Goal: Check status

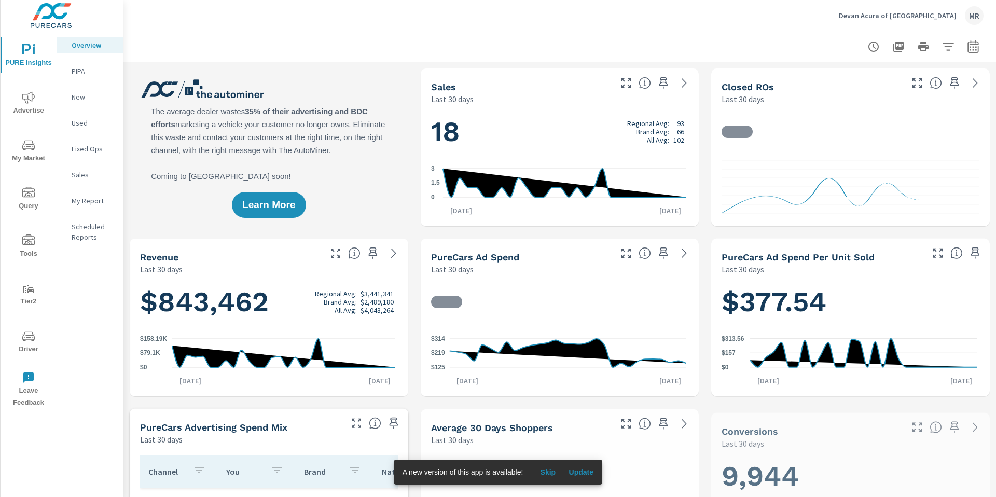
click at [969, 53] on button "button" at bounding box center [973, 46] width 21 height 21
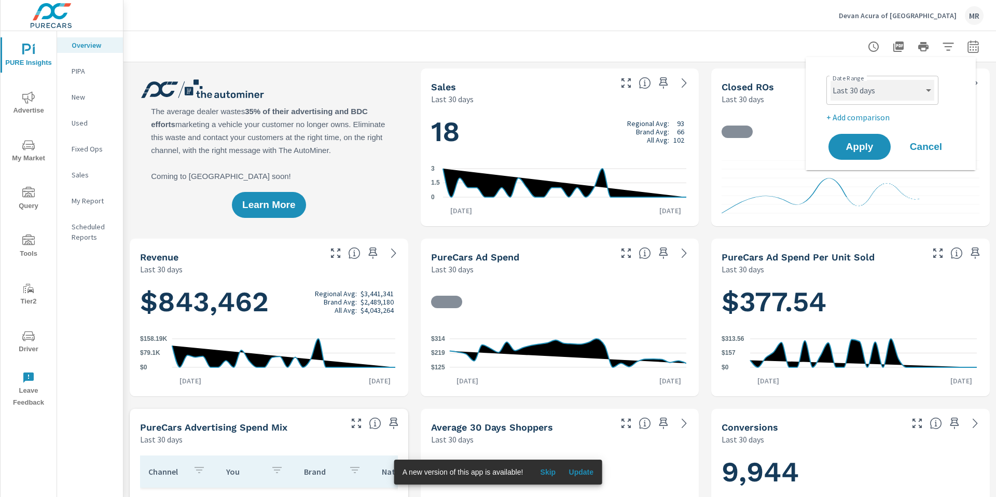
click at [907, 90] on select "Custom Yesterday Last week Last 7 days Last 14 days Last 30 days Last 45 days L…" at bounding box center [883, 90] width 104 height 21
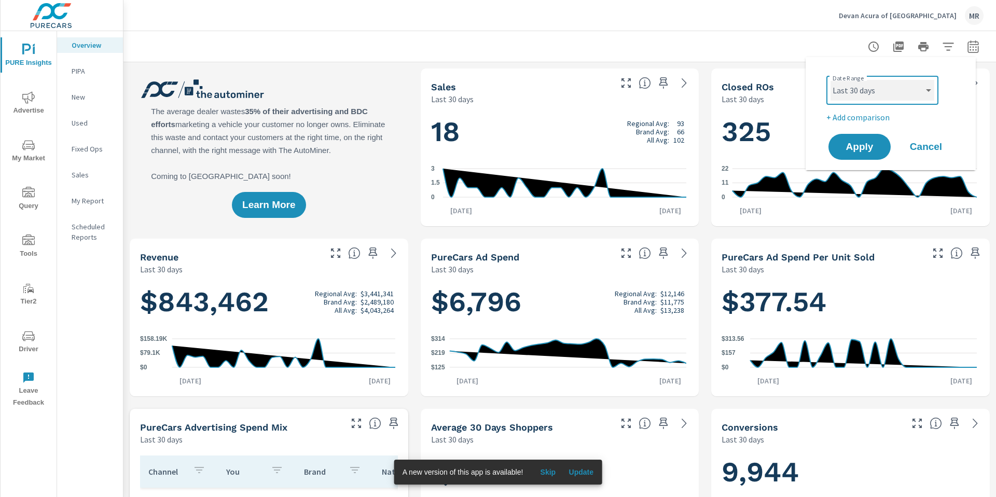
scroll to position [1, 0]
select select "Last month"
click at [860, 114] on p "+ Add comparison" at bounding box center [892, 117] width 133 height 12
select select "Previous period"
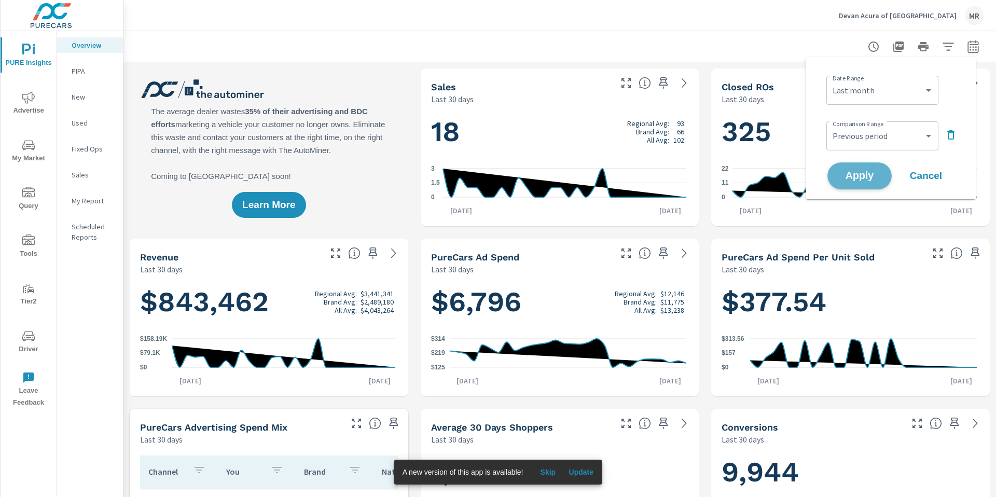
click at [865, 181] on span "Apply" at bounding box center [859, 176] width 43 height 10
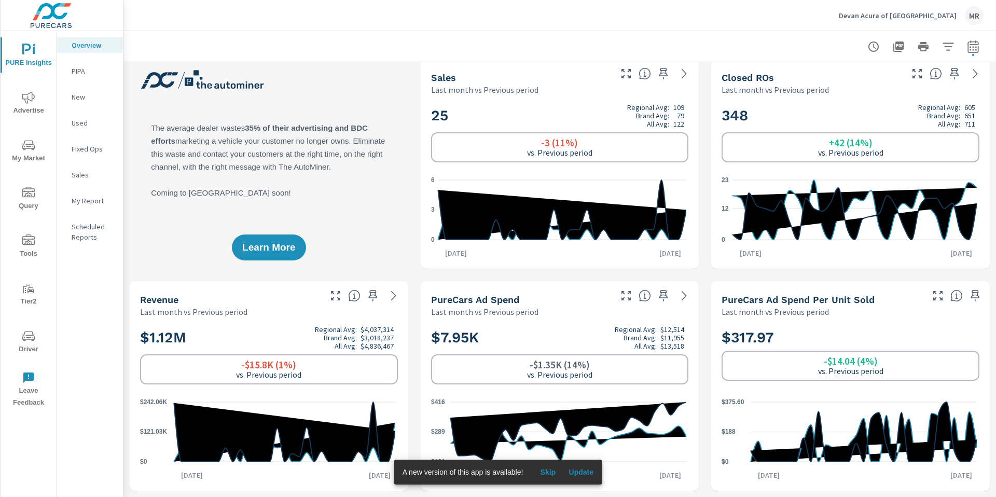
scroll to position [210, 0]
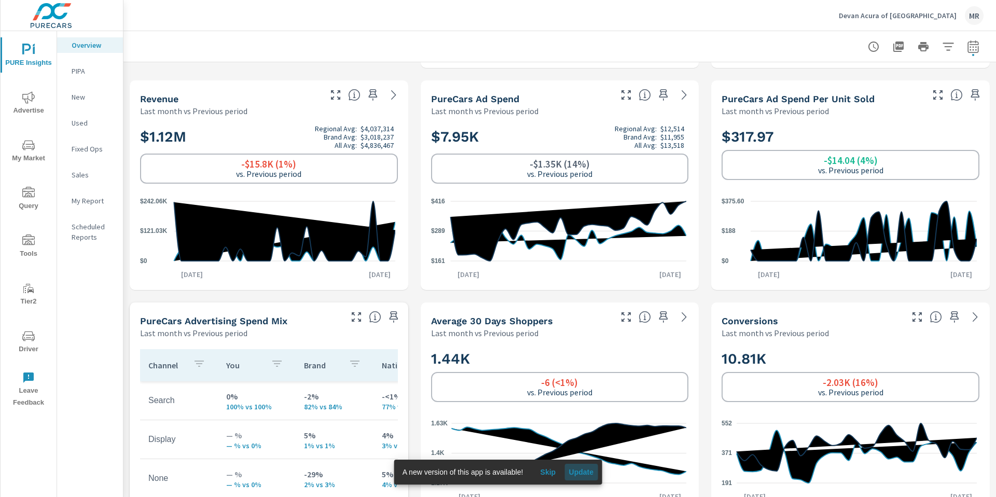
click at [589, 475] on span "Update" at bounding box center [581, 471] width 25 height 9
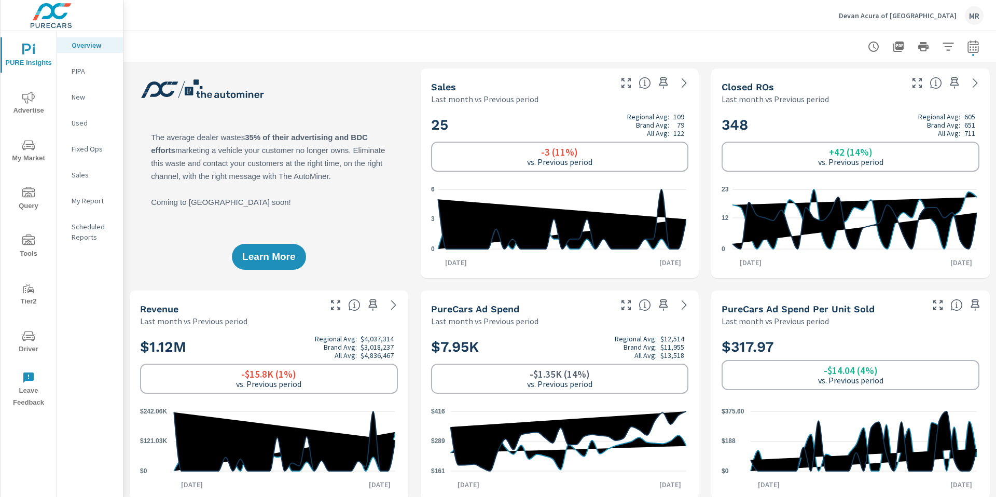
click at [36, 91] on span "Advertise" at bounding box center [29, 103] width 50 height 25
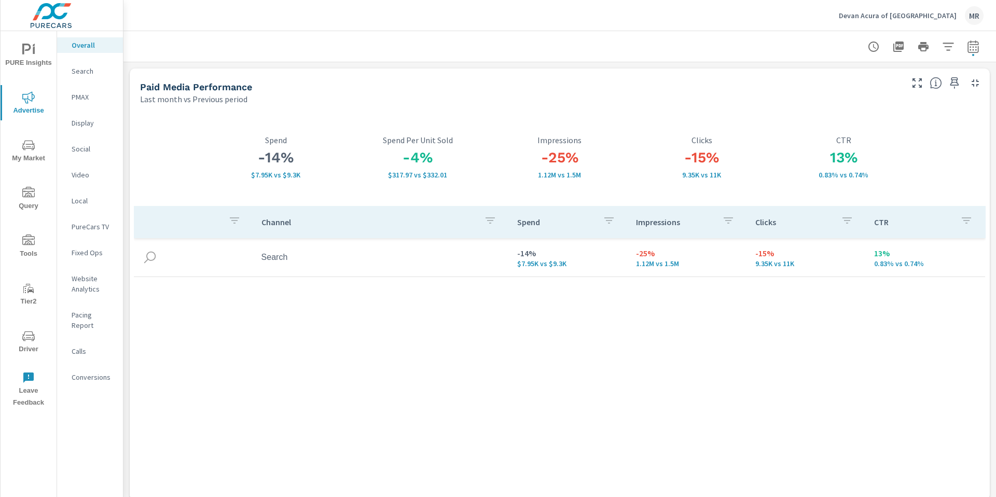
click at [249, 242] on td at bounding box center [193, 257] width 119 height 32
click at [80, 71] on p "Search" at bounding box center [93, 71] width 43 height 10
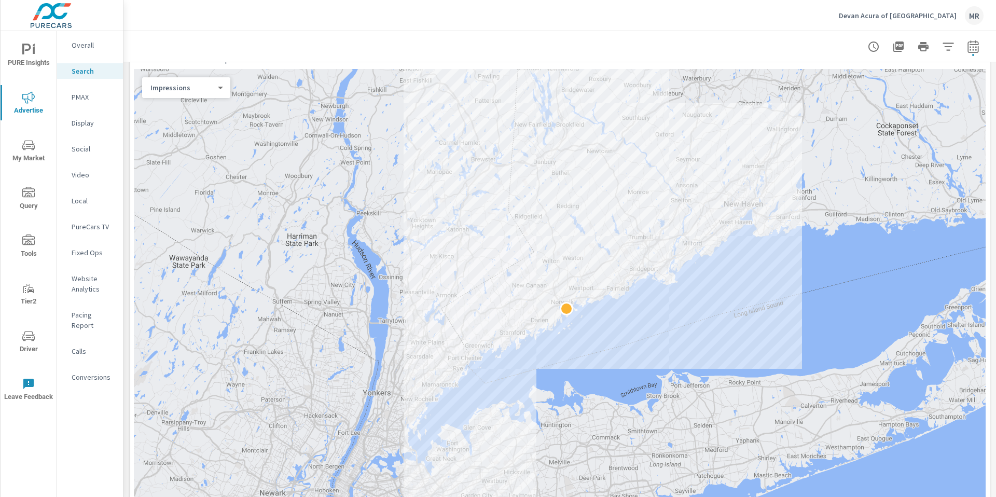
scroll to position [247, 0]
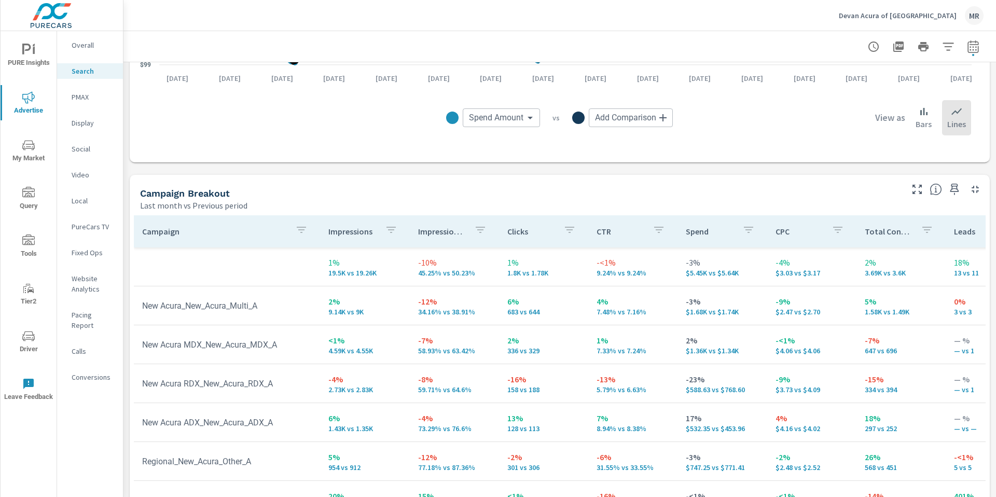
scroll to position [1008, 0]
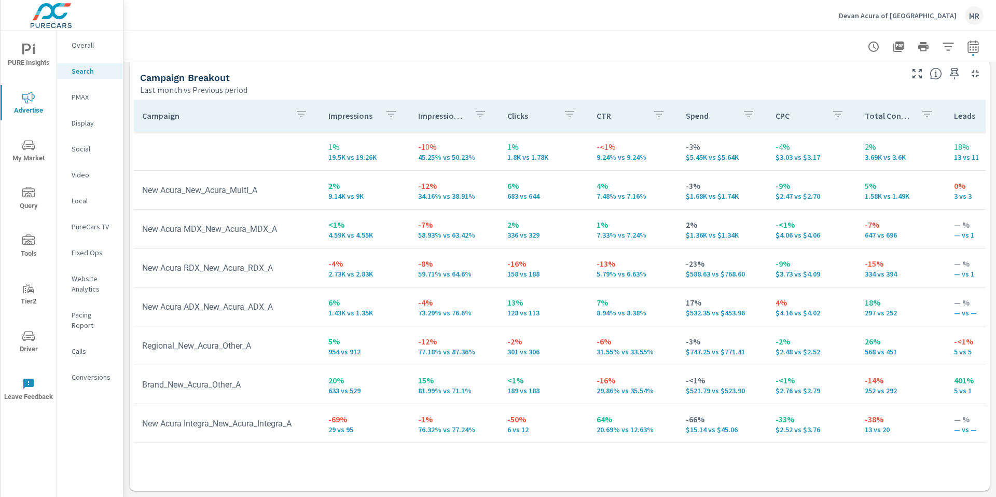
click at [275, 312] on td "New Acura ADX_New_Acura_ADX_A" at bounding box center [227, 307] width 186 height 26
click at [242, 404] on tr "New Acura Integra_New_Acura_Integra_A -69% 29 vs 95 -1% 76.32% vs 77.24% -50% 6…" at bounding box center [808, 423] width 1348 height 39
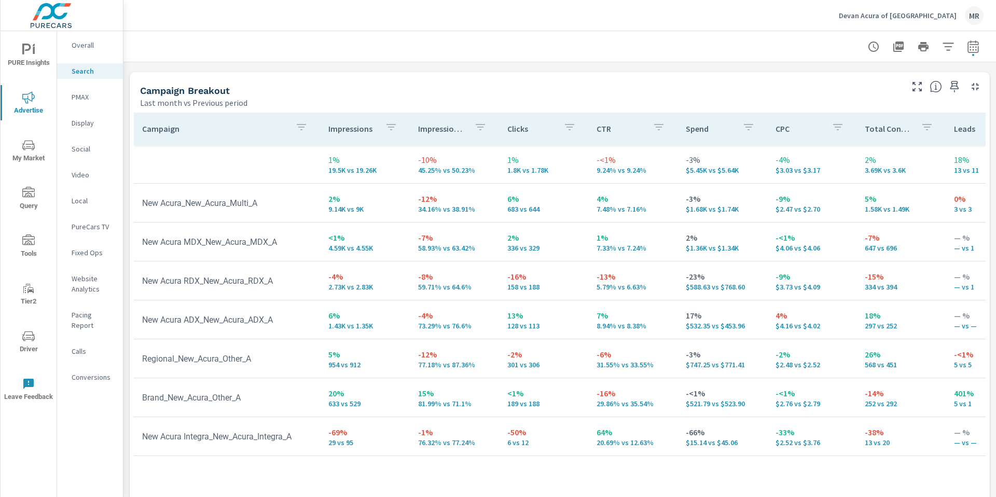
scroll to position [989, 0]
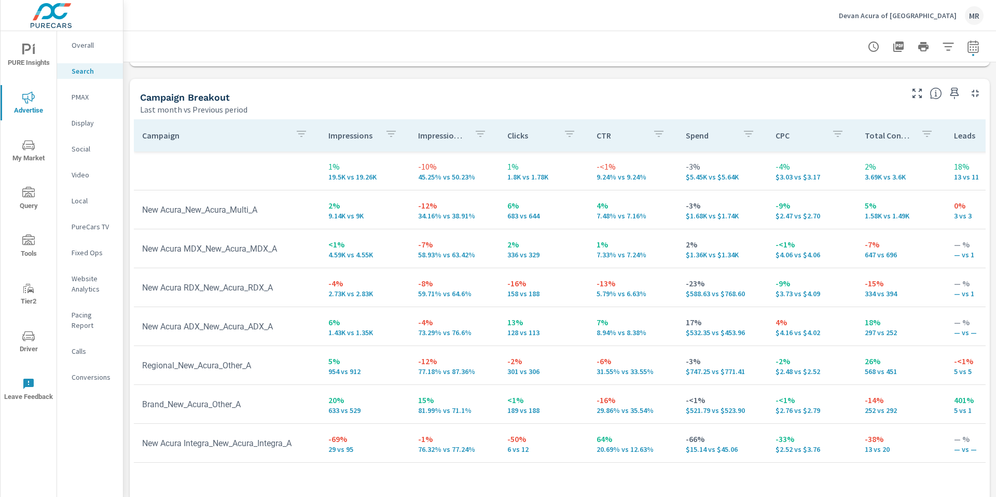
click at [244, 393] on td "Brand_New_Acura_Other_A" at bounding box center [227, 404] width 186 height 26
